Goal: Information Seeking & Learning: Learn about a topic

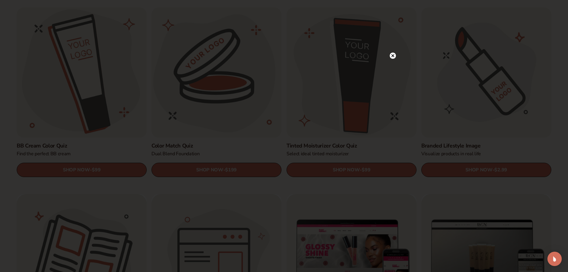
scroll to position [583, 0]
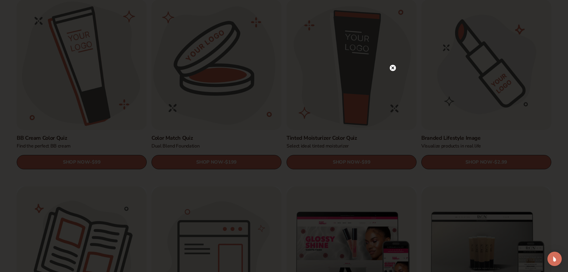
click at [393, 68] on icon at bounding box center [392, 67] width 3 height 3
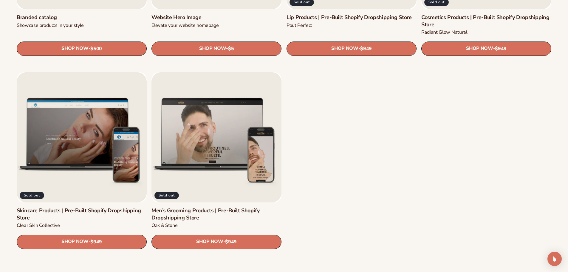
scroll to position [892, 0]
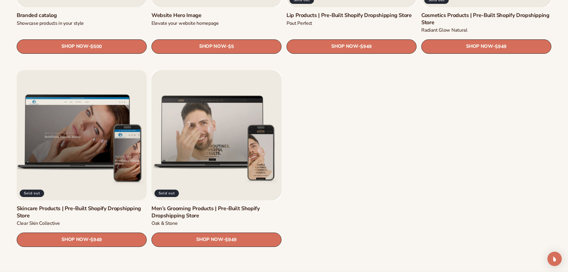
click at [83, 205] on link "Skincare Products | Pre-Built Shopify Dropshipping Store" at bounding box center [82, 212] width 130 height 14
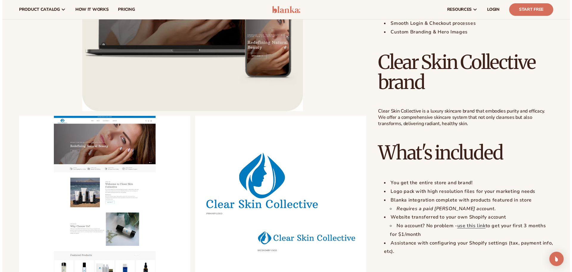
scroll to position [411, 0]
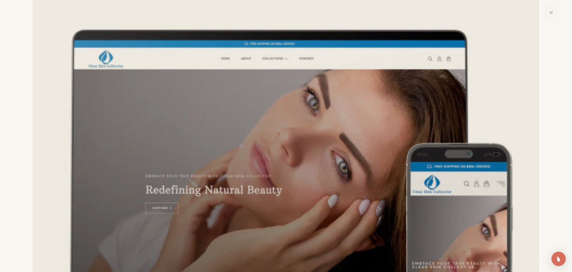
scroll to position [0, 0]
